Goal: Task Accomplishment & Management: Manage account settings

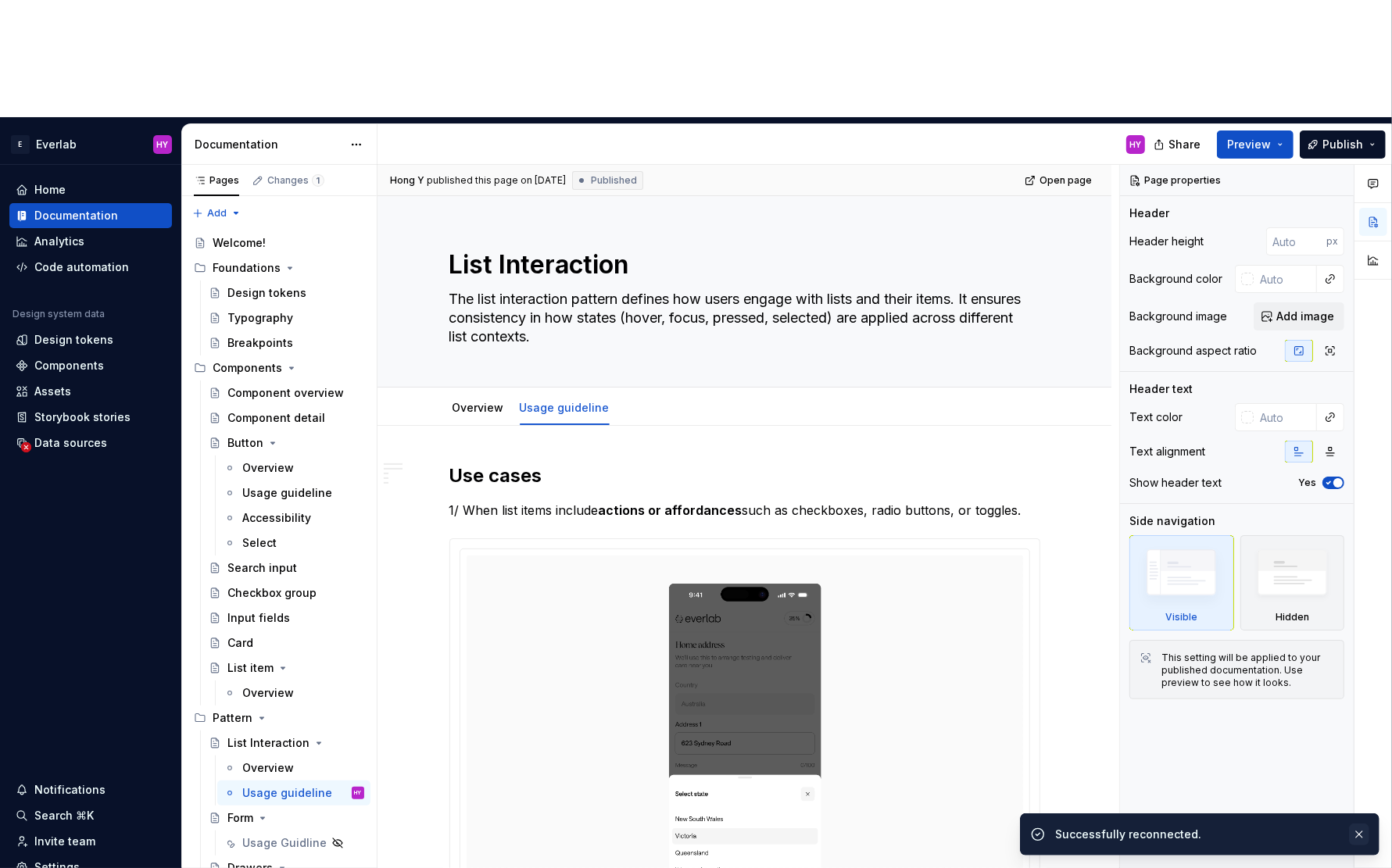
scroll to position [573, 0]
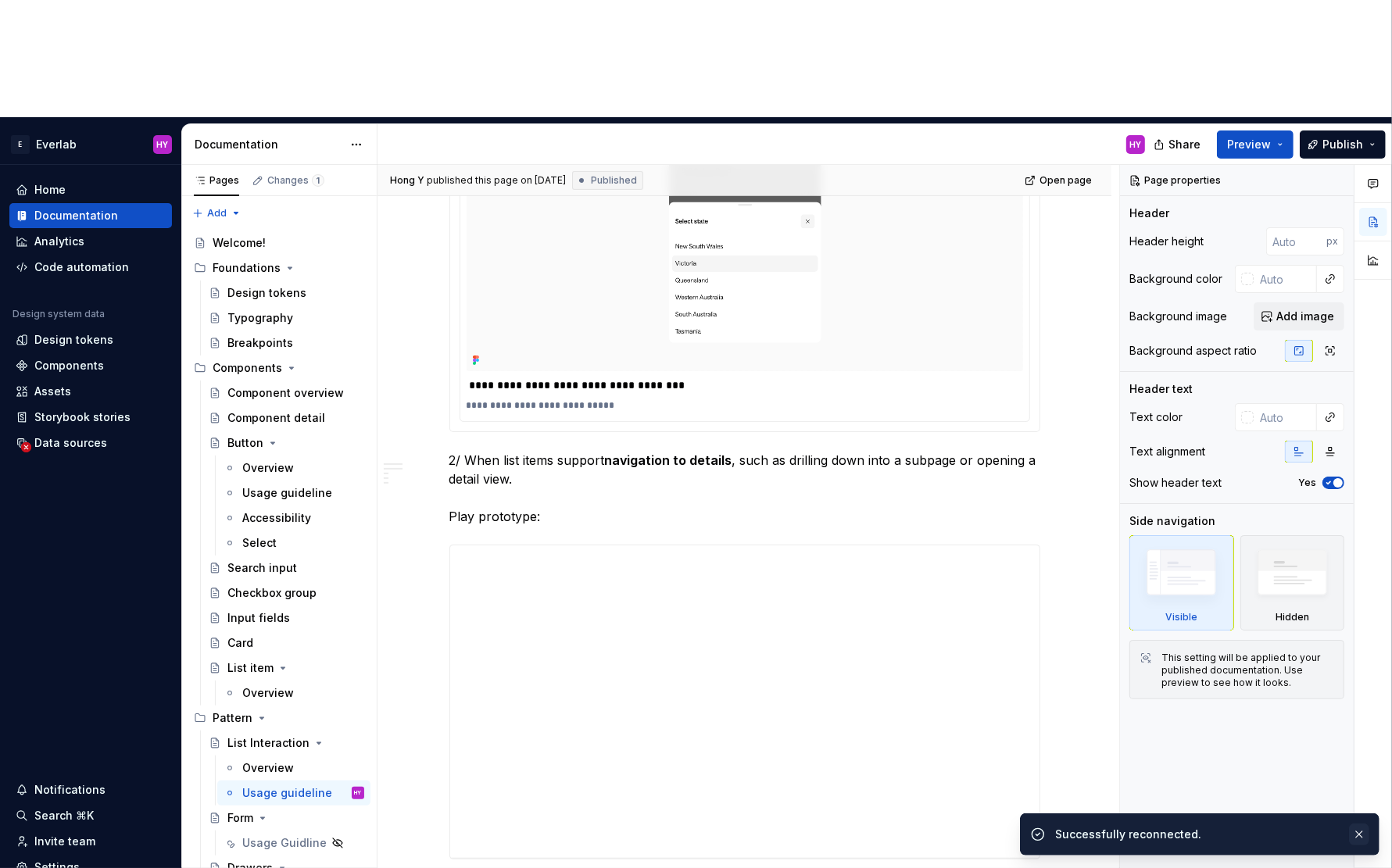
click at [1362, 836] on button "button" at bounding box center [1359, 834] width 20 height 22
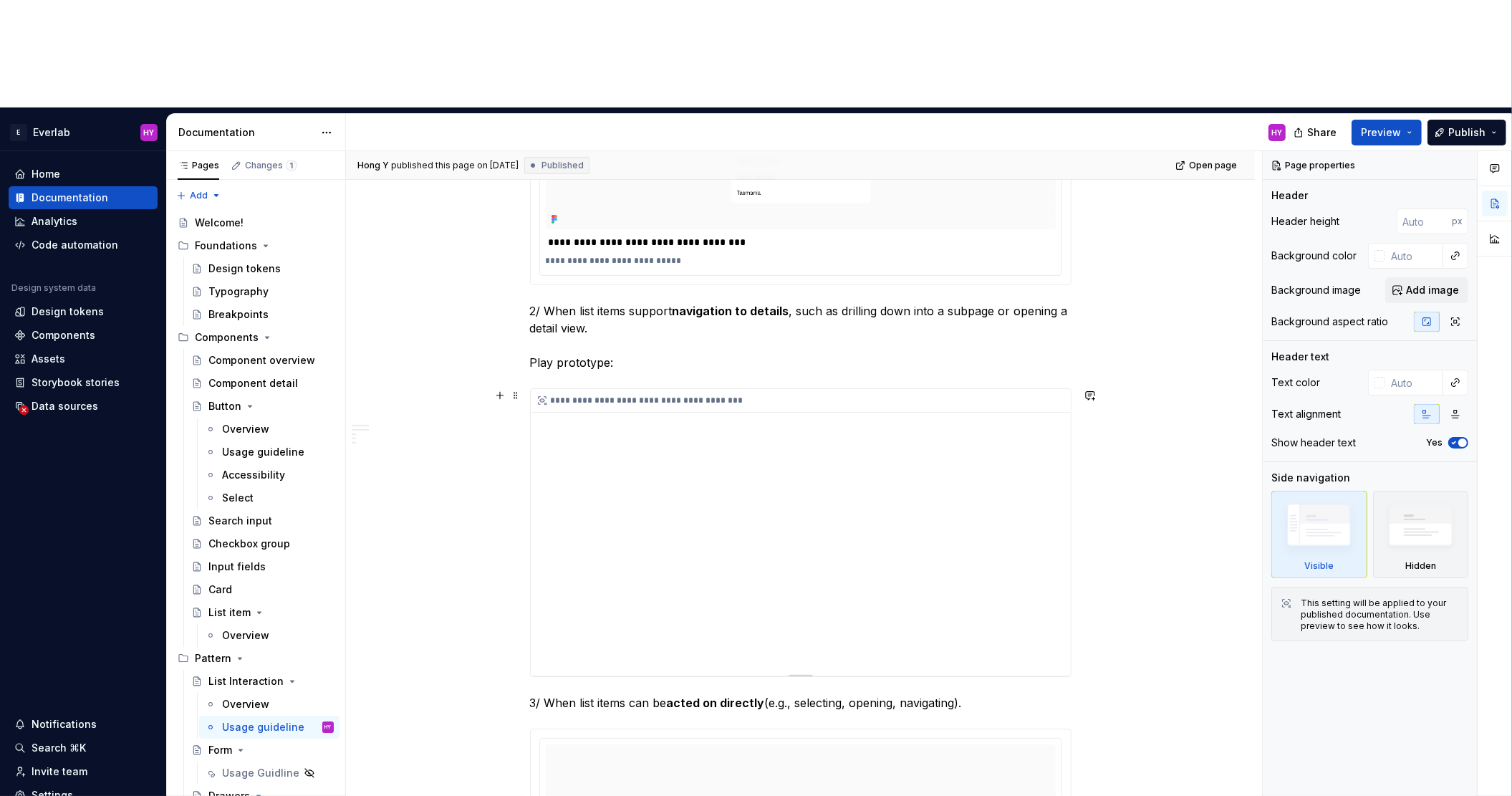
scroll to position [0, 0]
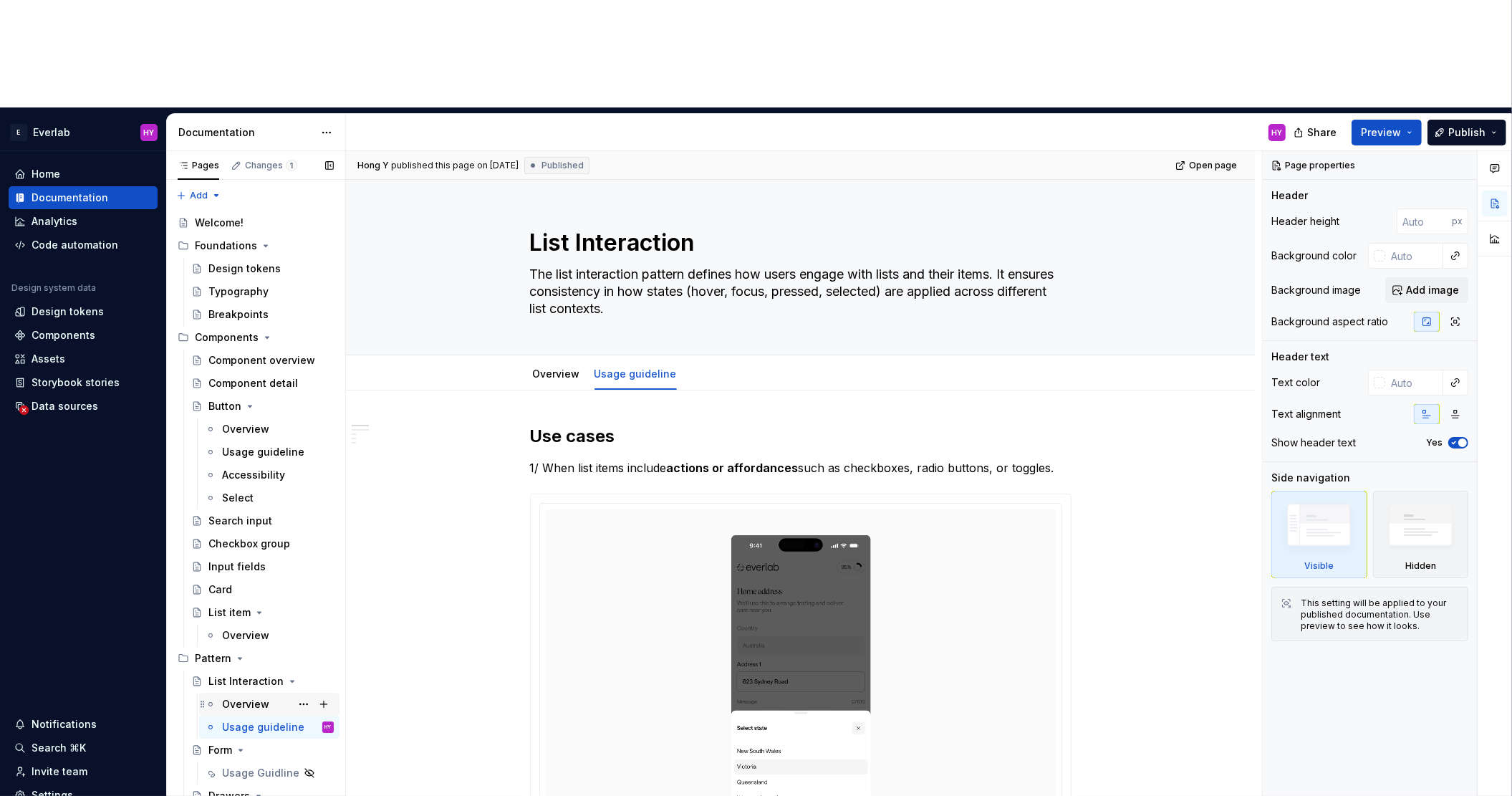
click at [225, 697] on div "Overview" at bounding box center [245, 704] width 47 height 14
type textarea "*"
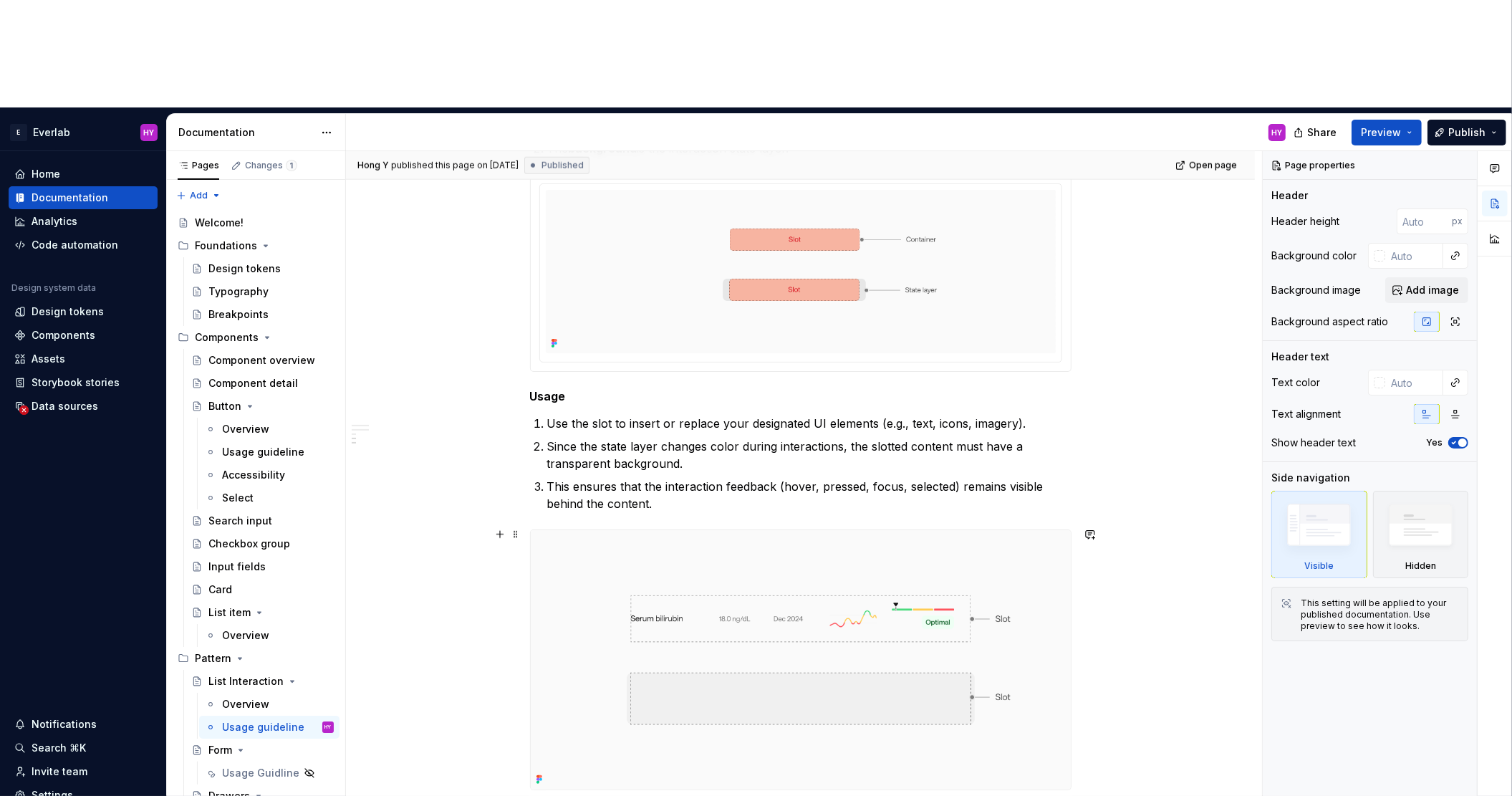
scroll to position [1779, 0]
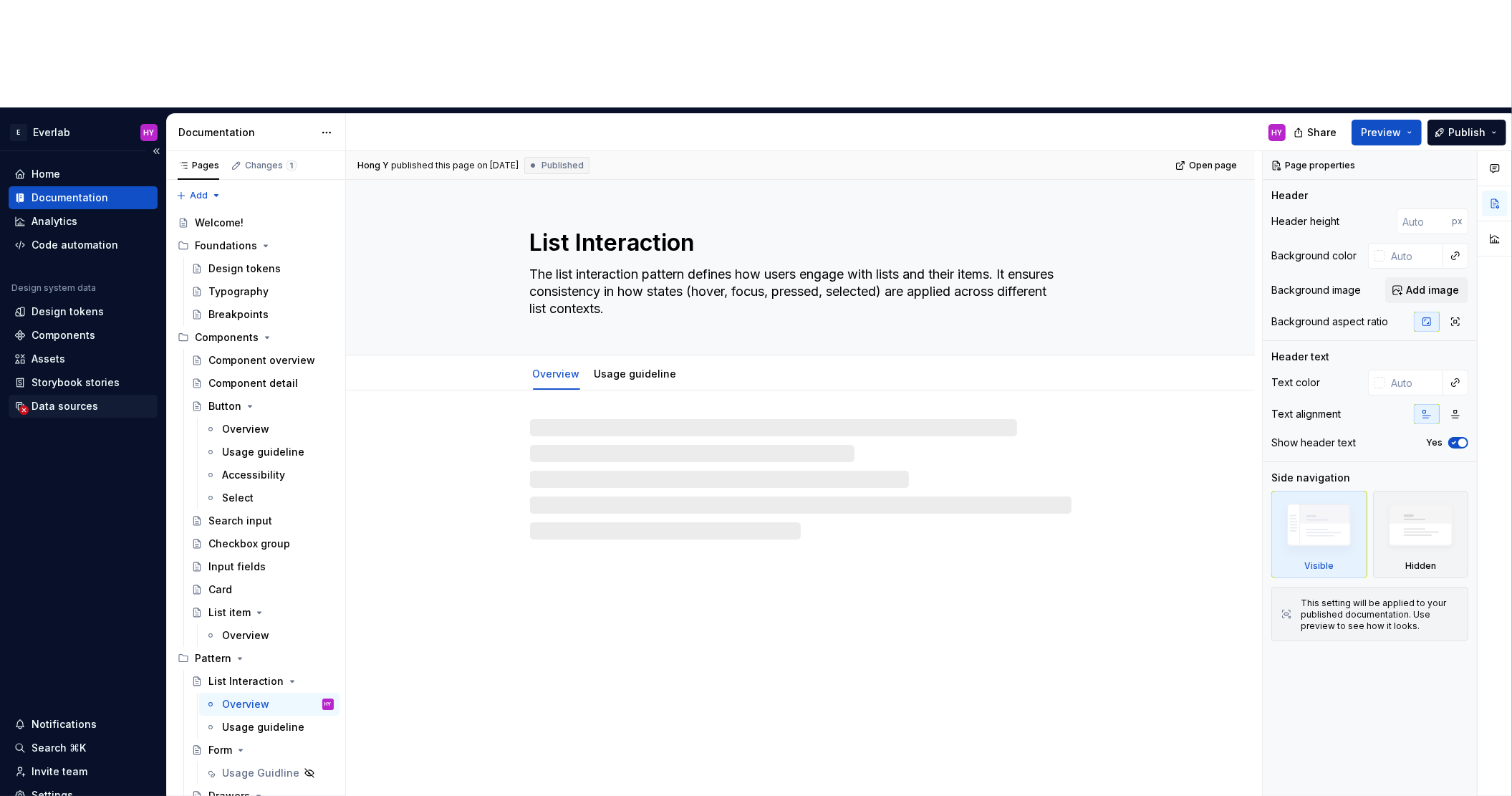
type textarea "*"
click at [46, 399] on div "Data sources" at bounding box center [64, 406] width 67 height 14
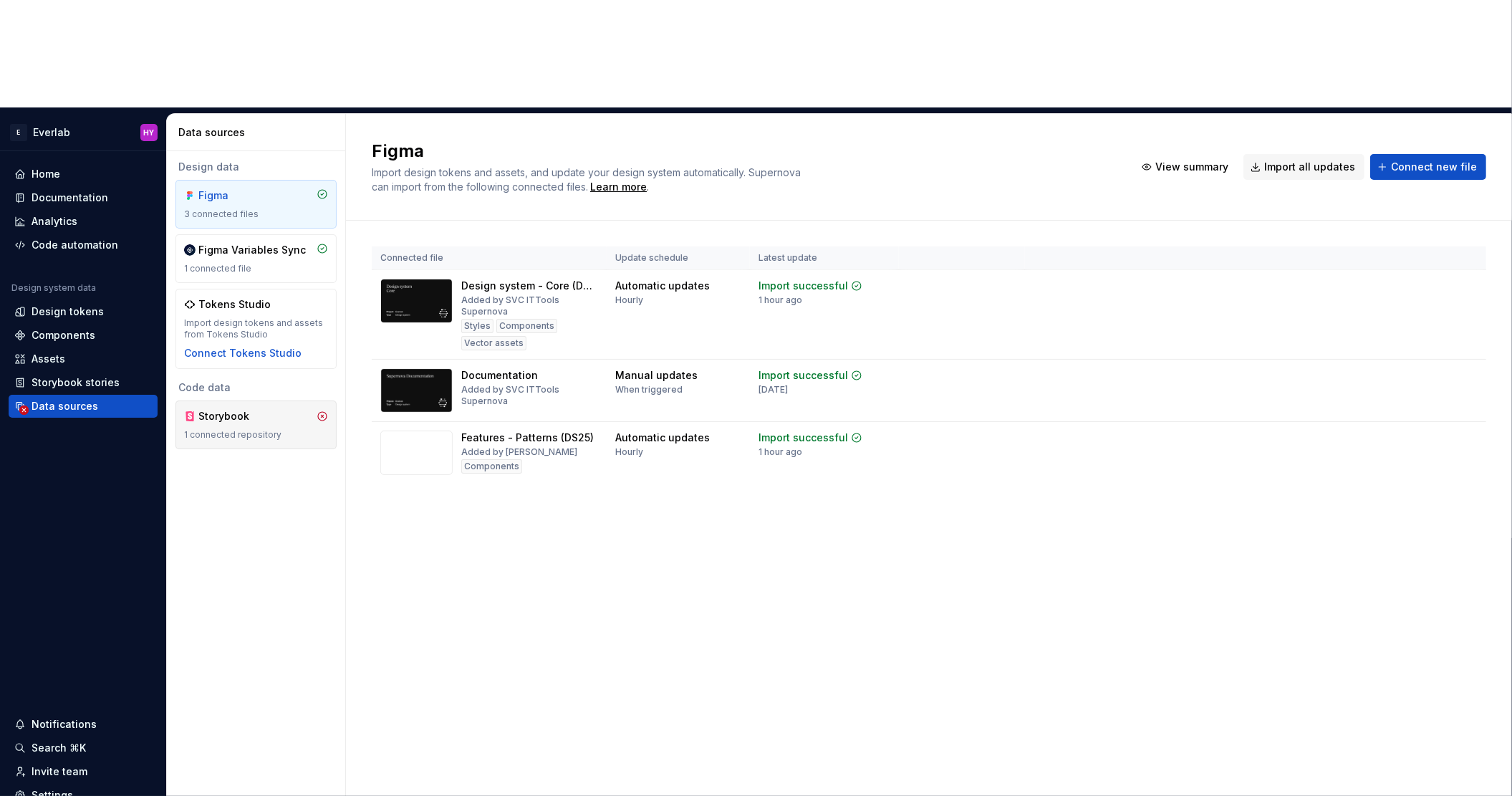
click at [317, 429] on div "1 connected repository" at bounding box center [255, 435] width 144 height 11
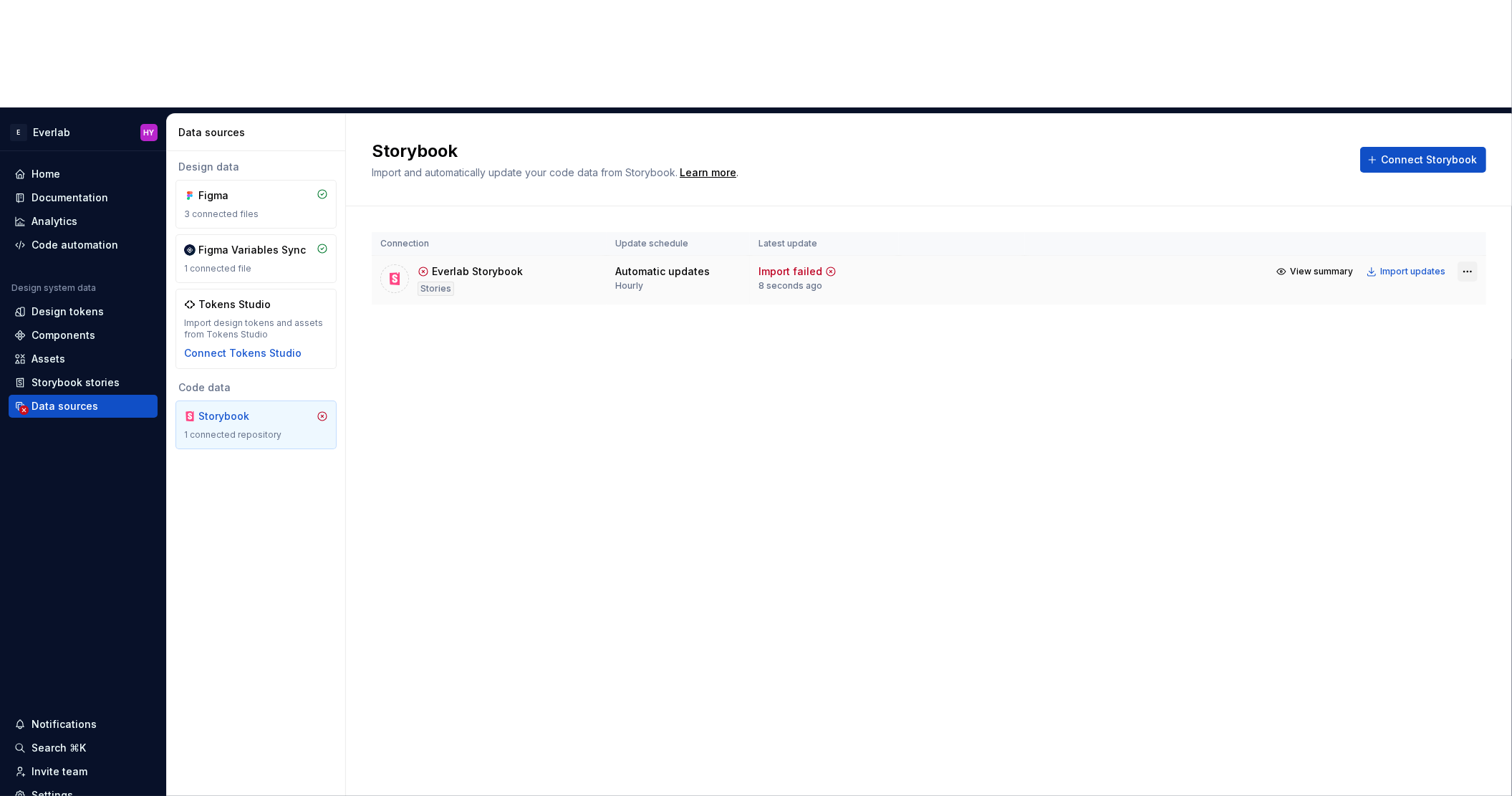
click at [1472, 162] on html "E Everlab HY Home Documentation Analytics Code automation Design system data De…" at bounding box center [756, 398] width 1512 height 796
click at [1414, 239] on div "Remove connection" at bounding box center [1417, 243] width 107 height 14
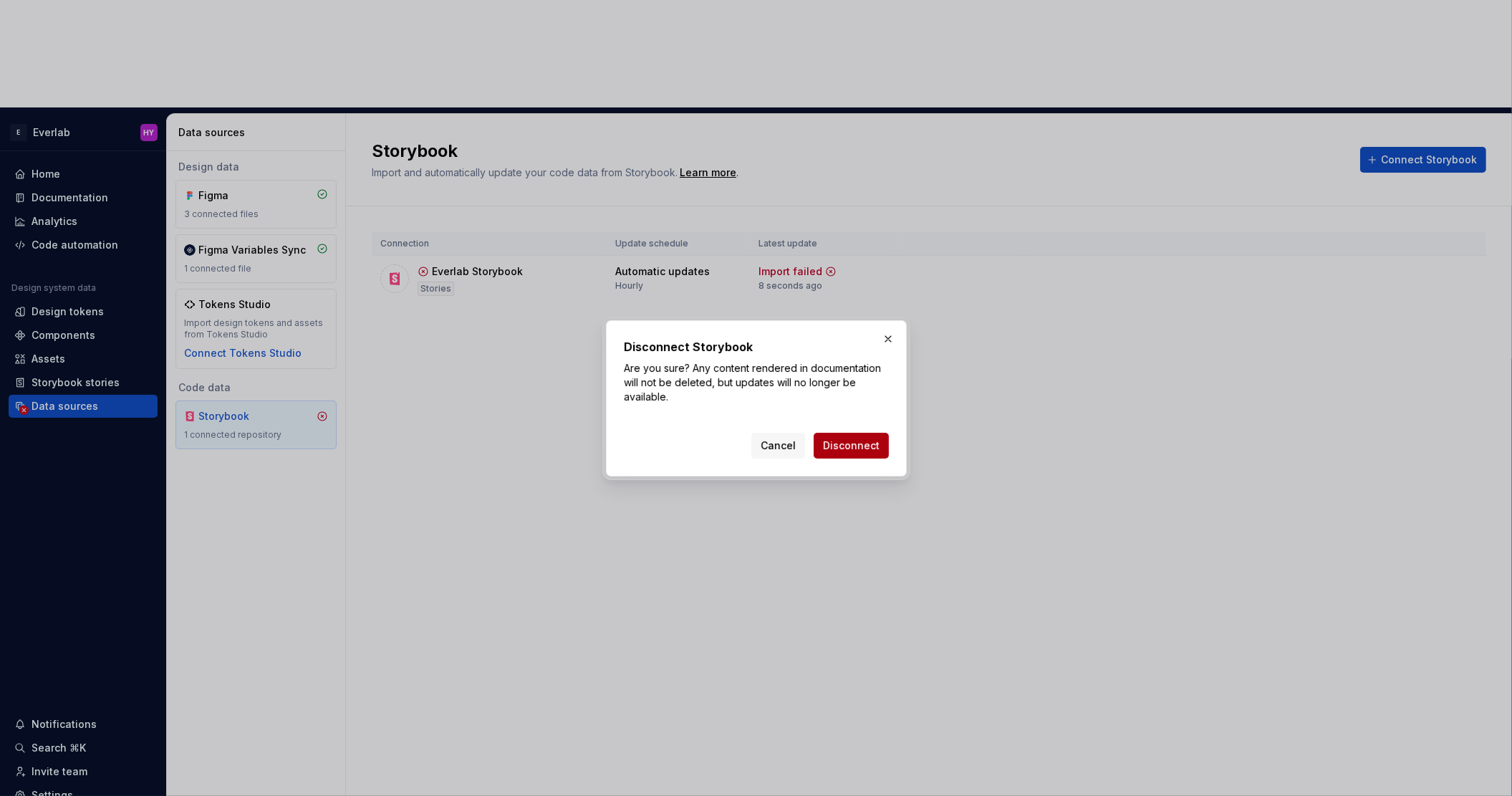
click at [856, 439] on span "Disconnect" at bounding box center [850, 445] width 57 height 14
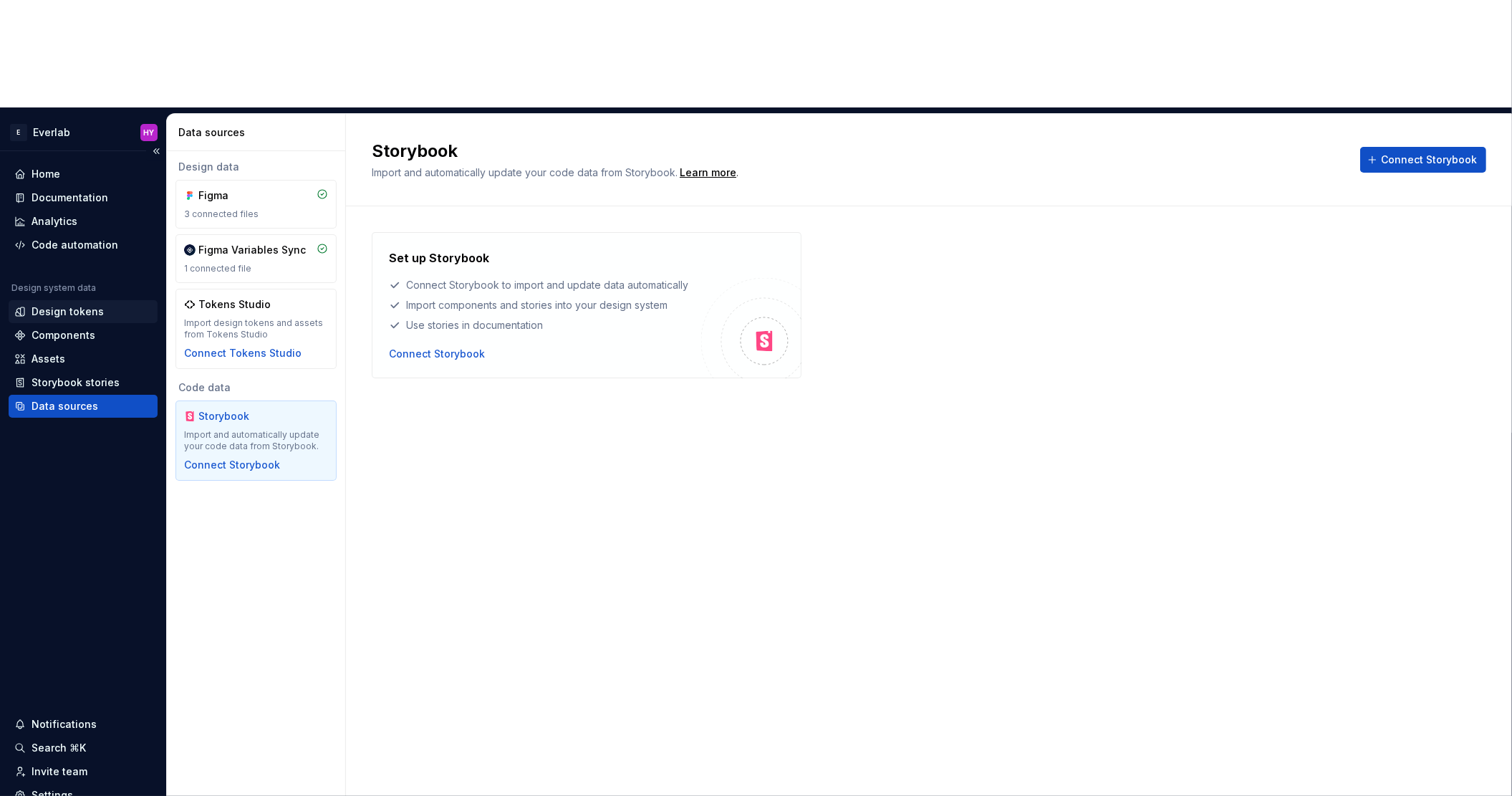
click at [94, 305] on div "Design tokens" at bounding box center [67, 312] width 72 height 14
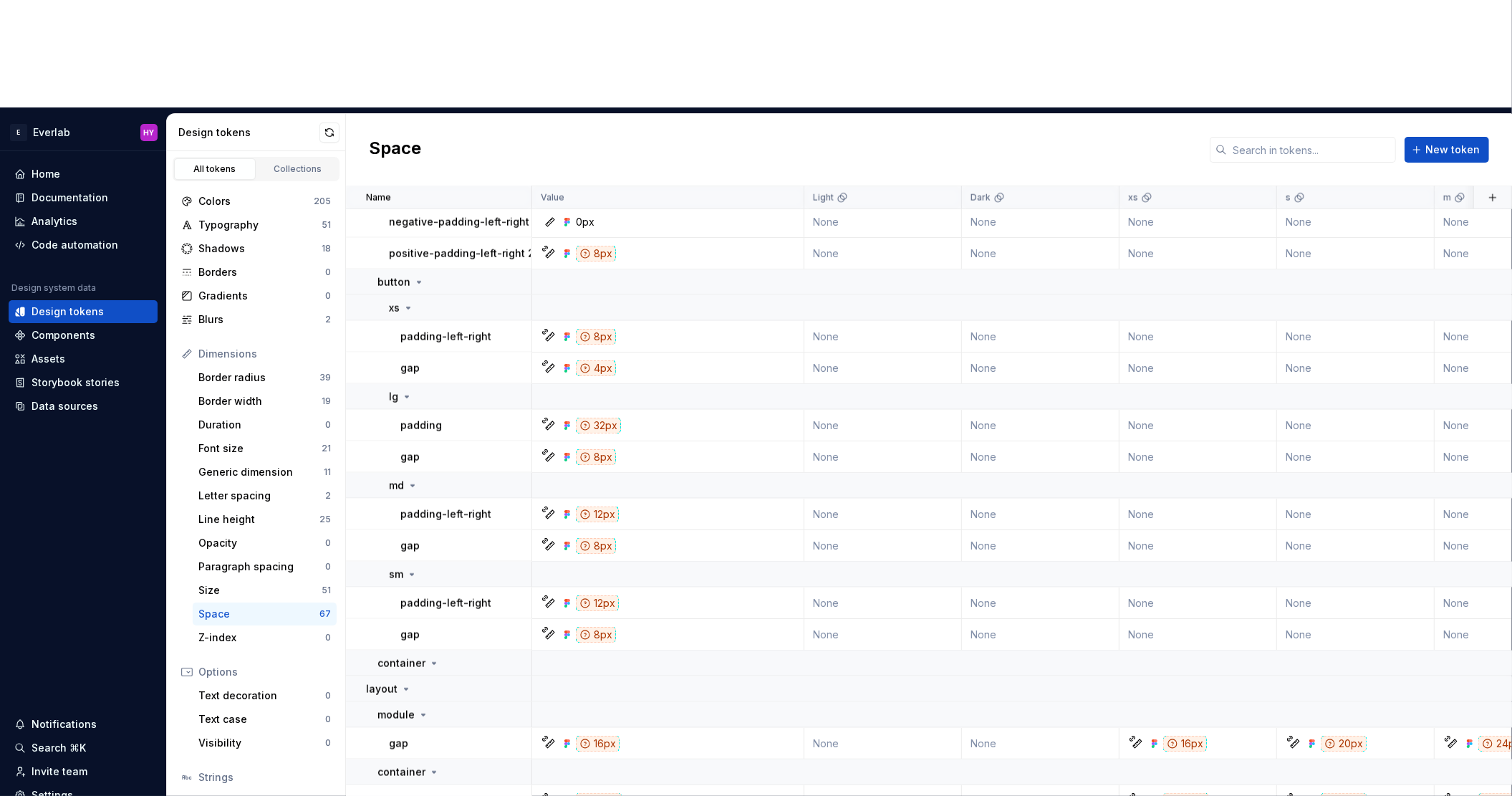
scroll to position [2454, 0]
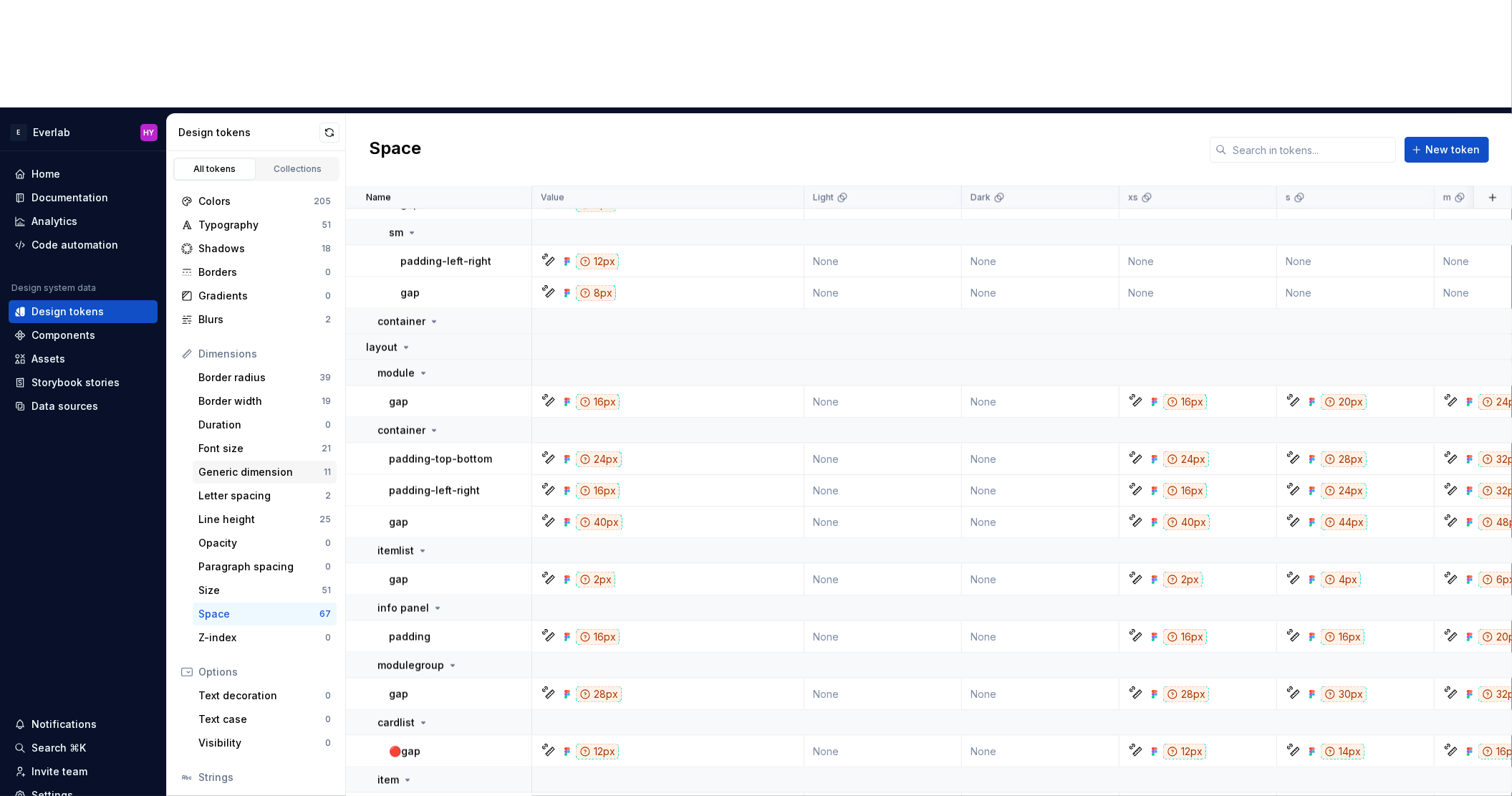
click at [286, 465] on div "Generic dimension" at bounding box center [261, 472] width 125 height 14
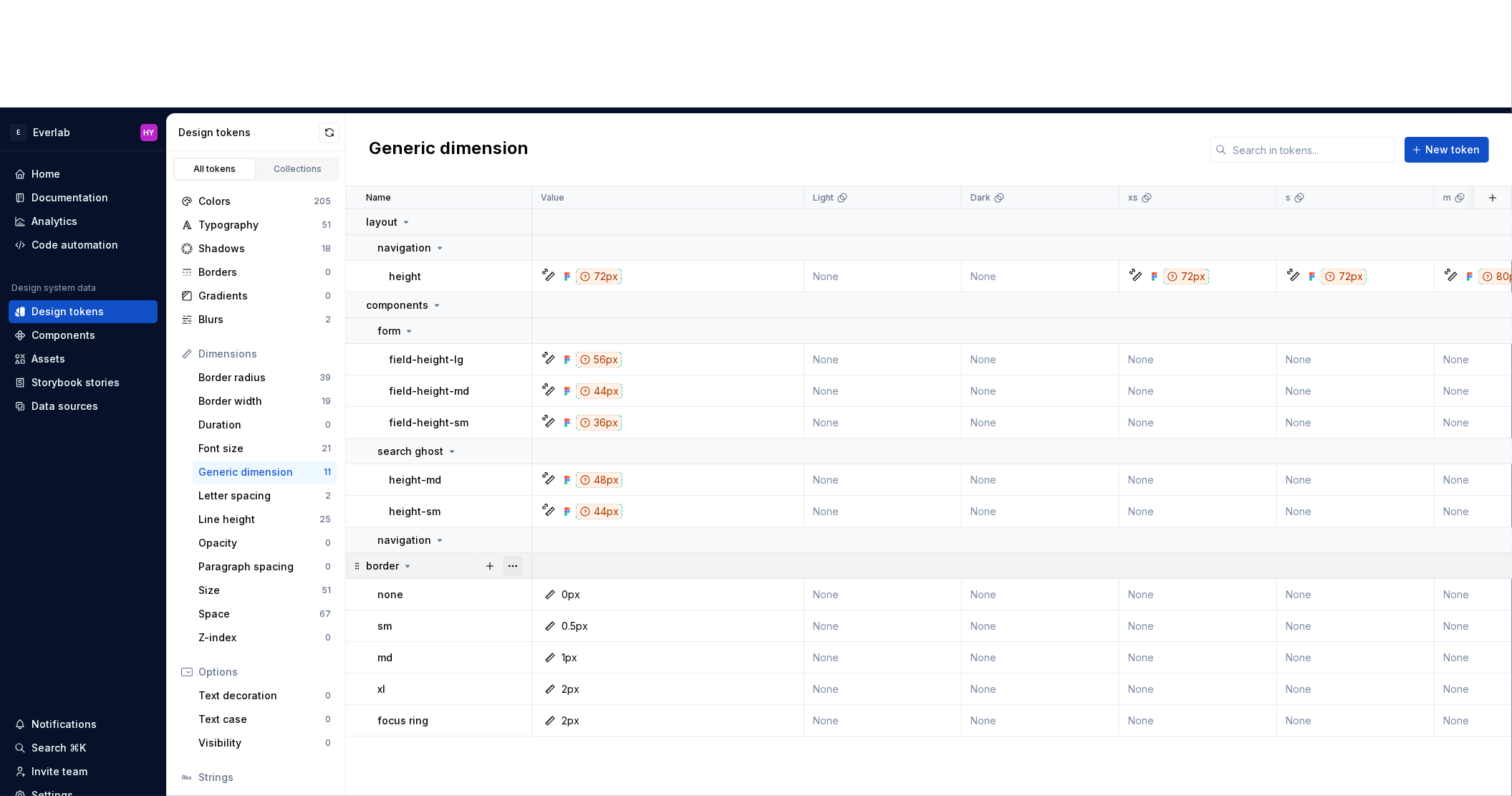
click at [514, 556] on button "button" at bounding box center [513, 565] width 20 height 20
click at [550, 615] on div "Delete group" at bounding box center [575, 619] width 93 height 14
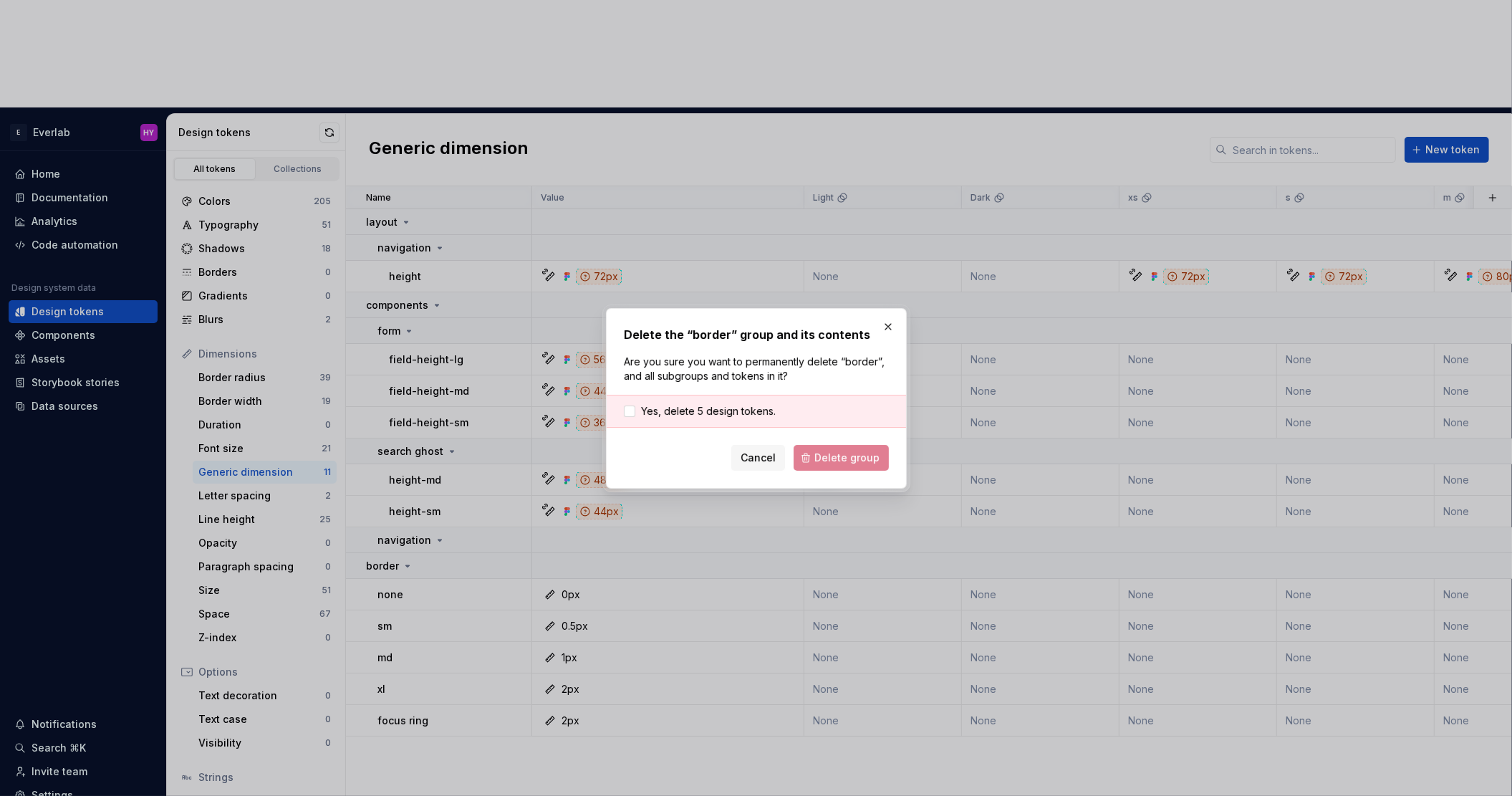
drag, startPoint x: 629, startPoint y: 403, endPoint x: 689, endPoint y: 419, distance: 62.1
click at [629, 404] on label "Yes, delete 5 design tokens." at bounding box center [700, 411] width 151 height 14
click at [831, 451] on span "Delete group" at bounding box center [846, 457] width 65 height 14
